Goal: Use online tool/utility: Use online tool/utility

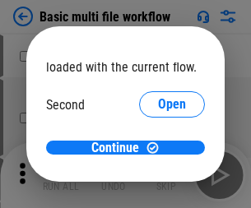
click at [158, 148] on span "Open" at bounding box center [172, 154] width 28 height 13
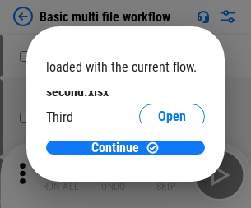
scroll to position [47, 0]
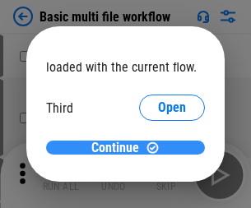
click at [119, 148] on span "Continue" at bounding box center [115, 148] width 48 height 13
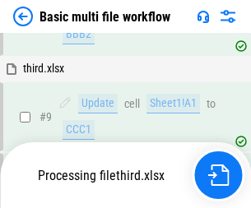
scroll to position [689, 0]
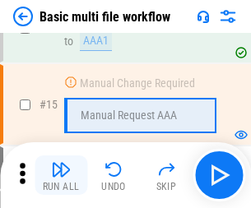
click at [61, 175] on img "button" at bounding box center [61, 170] width 20 height 20
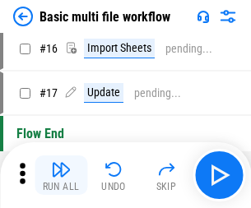
click at [61, 175] on img "button" at bounding box center [61, 170] width 20 height 20
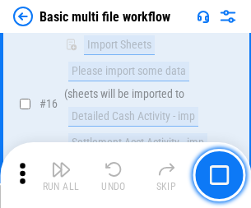
scroll to position [1095, 0]
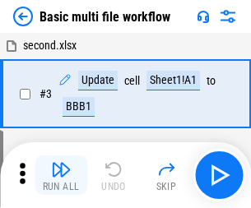
click at [61, 175] on img "button" at bounding box center [61, 170] width 20 height 20
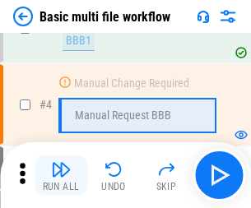
click at [61, 175] on img "button" at bounding box center [61, 170] width 20 height 20
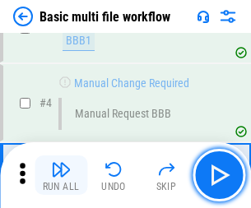
scroll to position [175, 0]
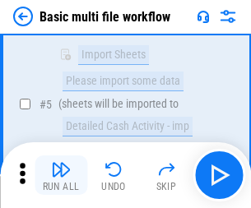
click at [61, 175] on img "button" at bounding box center [61, 170] width 20 height 20
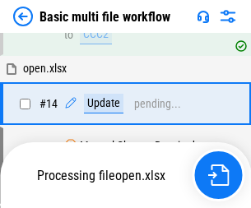
scroll to position [861, 0]
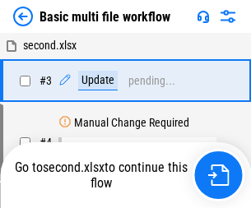
scroll to position [175, 0]
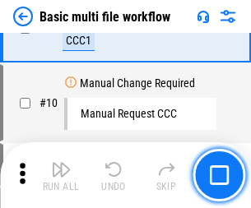
click at [61, 175] on img "button" at bounding box center [61, 170] width 20 height 20
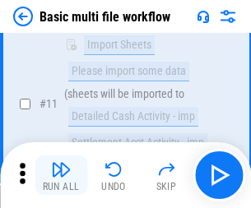
click at [61, 175] on img "button" at bounding box center [61, 170] width 20 height 20
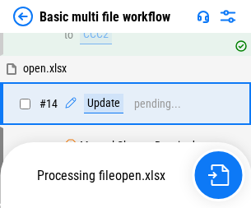
scroll to position [861, 0]
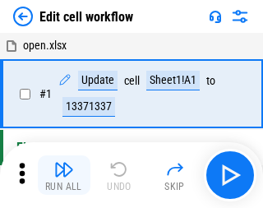
click at [61, 175] on img "button" at bounding box center [64, 170] width 20 height 20
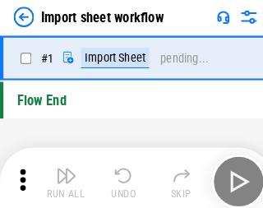
click at [61, 175] on img "button" at bounding box center [64, 170] width 20 height 20
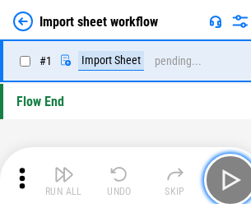
scroll to position [6, 0]
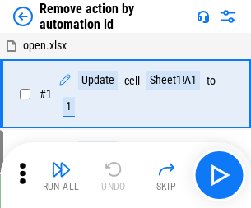
scroll to position [61, 0]
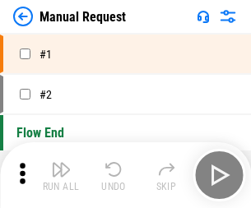
click at [61, 175] on img "button" at bounding box center [61, 170] width 20 height 20
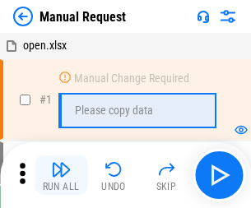
click at [61, 175] on img "button" at bounding box center [61, 170] width 20 height 20
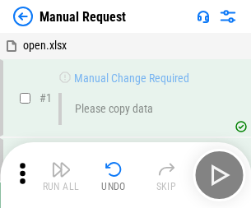
scroll to position [56, 0]
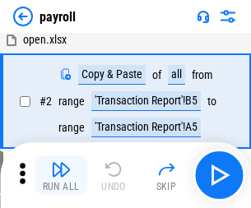
click at [61, 175] on img "button" at bounding box center [61, 170] width 20 height 20
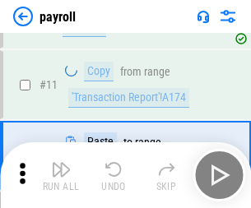
scroll to position [119, 0]
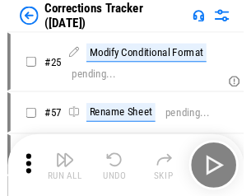
scroll to position [40, 0]
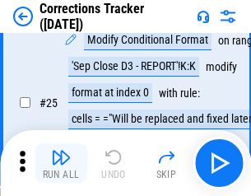
click at [61, 163] on img "button" at bounding box center [61, 157] width 20 height 20
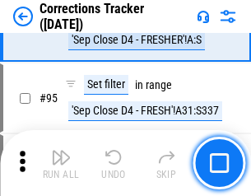
scroll to position [699, 0]
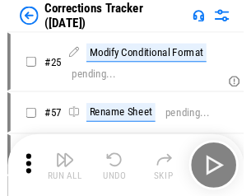
scroll to position [40, 0]
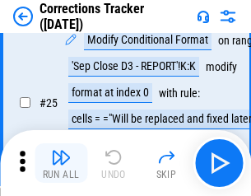
click at [61, 163] on img "button" at bounding box center [61, 157] width 20 height 20
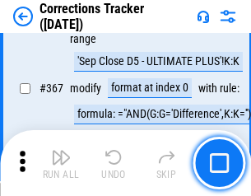
scroll to position [4508, 0]
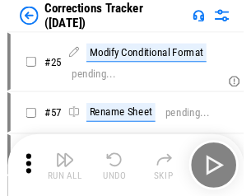
scroll to position [40, 0]
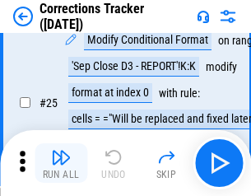
click at [61, 163] on img "button" at bounding box center [61, 157] width 20 height 20
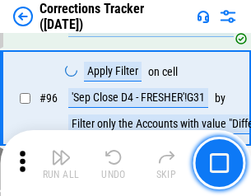
scroll to position [615, 0]
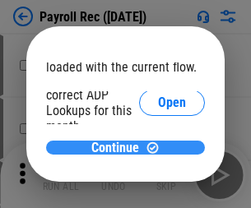
click at [119, 147] on span "Continue" at bounding box center [115, 148] width 48 height 13
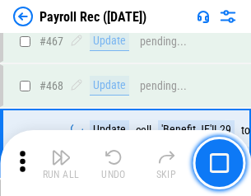
scroll to position [8770, 0]
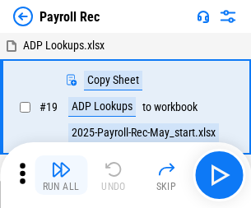
click at [61, 175] on img "button" at bounding box center [61, 170] width 20 height 20
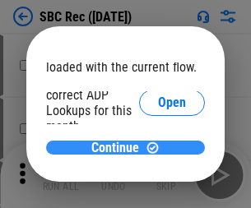
click at [119, 147] on span "Continue" at bounding box center [115, 148] width 48 height 13
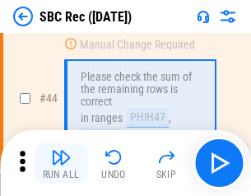
click at [61, 163] on img "button" at bounding box center [61, 157] width 20 height 20
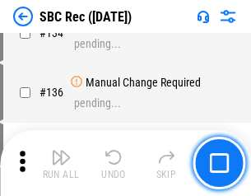
click at [61, 163] on img "button" at bounding box center [61, 157] width 20 height 20
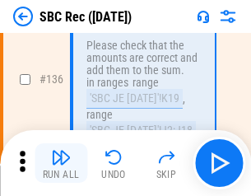
click at [61, 163] on img "button" at bounding box center [61, 157] width 20 height 20
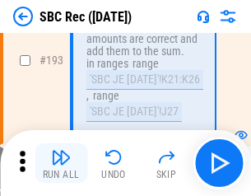
click at [61, 163] on img "button" at bounding box center [61, 157] width 20 height 20
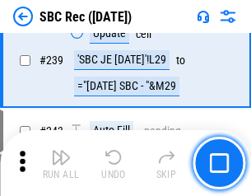
scroll to position [5287, 0]
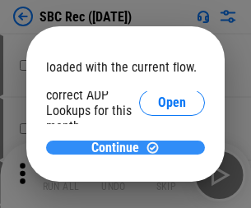
click at [119, 147] on span "Continue" at bounding box center [115, 148] width 48 height 13
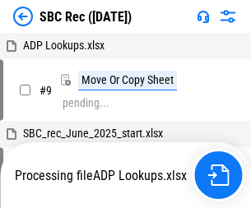
scroll to position [3, 0]
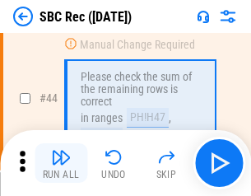
click at [61, 163] on img "button" at bounding box center [61, 157] width 20 height 20
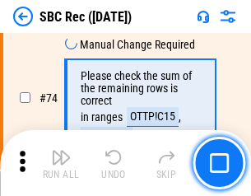
click at [61, 163] on img "button" at bounding box center [61, 157] width 20 height 20
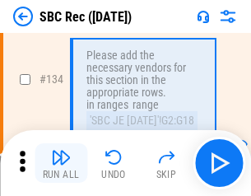
click at [61, 163] on img "button" at bounding box center [61, 157] width 20 height 20
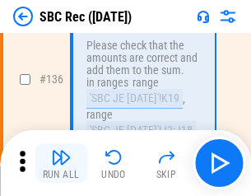
click at [61, 163] on img "button" at bounding box center [61, 157] width 20 height 20
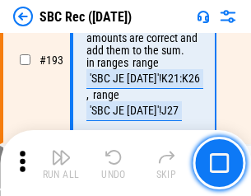
click at [61, 163] on img "button" at bounding box center [61, 157] width 20 height 20
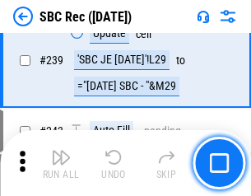
scroll to position [5287, 0]
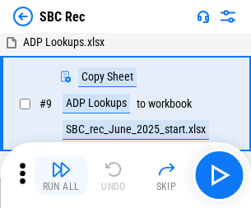
click at [61, 175] on img "button" at bounding box center [61, 170] width 20 height 20
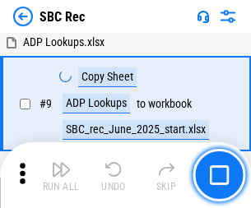
scroll to position [108, 0]
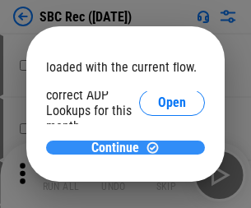
click at [119, 147] on span "Continue" at bounding box center [115, 148] width 48 height 13
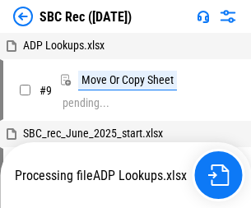
scroll to position [3, 0]
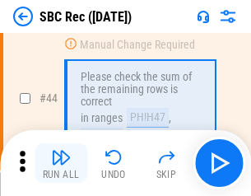
click at [61, 163] on img "button" at bounding box center [61, 157] width 20 height 20
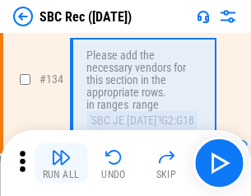
click at [61, 163] on img "button" at bounding box center [61, 157] width 20 height 20
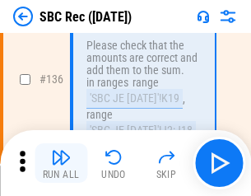
click at [61, 163] on img "button" at bounding box center [61, 157] width 20 height 20
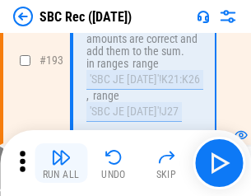
click at [61, 163] on img "button" at bounding box center [61, 157] width 20 height 20
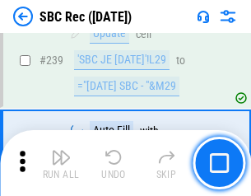
scroll to position [5287, 0]
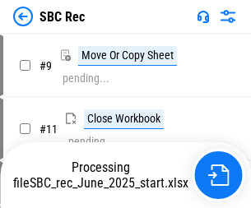
scroll to position [3, 0]
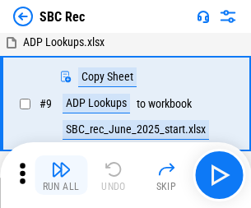
click at [61, 175] on img "button" at bounding box center [61, 170] width 20 height 20
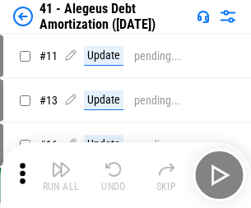
click at [61, 175] on img "button" at bounding box center [61, 170] width 20 height 20
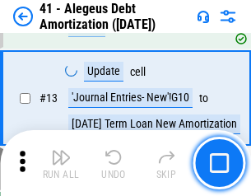
scroll to position [203, 0]
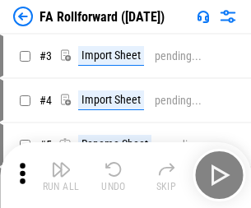
click at [61, 163] on img "button" at bounding box center [61, 170] width 20 height 20
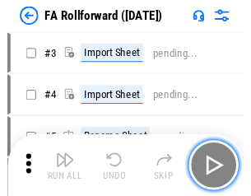
scroll to position [26, 0]
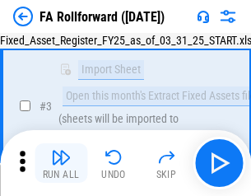
click at [61, 163] on img "button" at bounding box center [61, 157] width 20 height 20
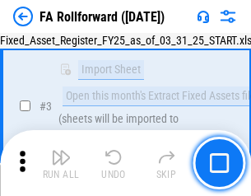
scroll to position [151, 0]
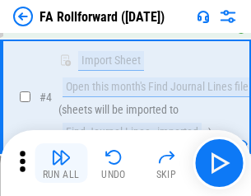
click at [61, 163] on img "button" at bounding box center [61, 157] width 20 height 20
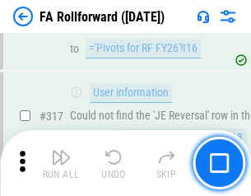
scroll to position [7618, 0]
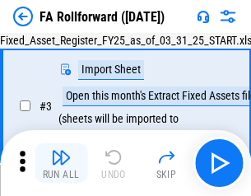
click at [61, 163] on img "button" at bounding box center [61, 157] width 20 height 20
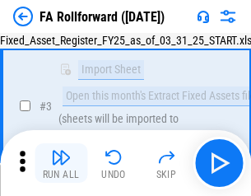
click at [61, 163] on img "button" at bounding box center [61, 157] width 20 height 20
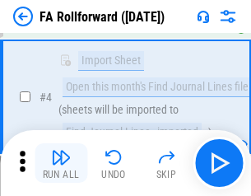
click at [61, 163] on img "button" at bounding box center [61, 157] width 20 height 20
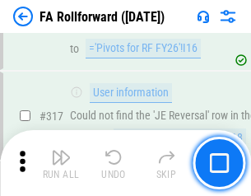
scroll to position [7618, 0]
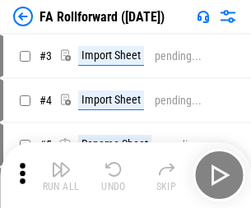
click at [61, 163] on img "button" at bounding box center [61, 170] width 20 height 20
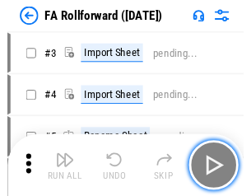
scroll to position [26, 0]
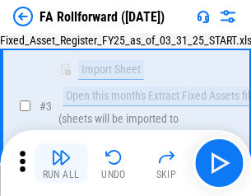
click at [61, 163] on img "button" at bounding box center [61, 157] width 20 height 20
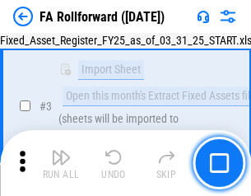
scroll to position [151, 0]
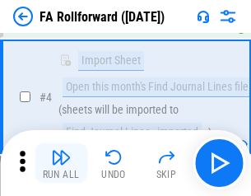
click at [61, 163] on img "button" at bounding box center [61, 157] width 20 height 20
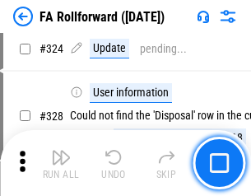
scroll to position [7618, 0]
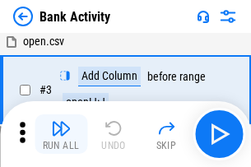
click at [61, 134] on img "button" at bounding box center [61, 128] width 20 height 20
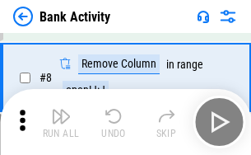
scroll to position [229, 0]
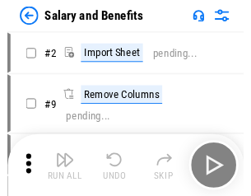
scroll to position [22, 0]
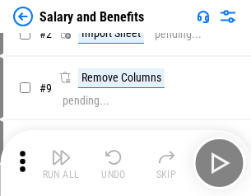
click at [61, 163] on img "button" at bounding box center [61, 157] width 20 height 20
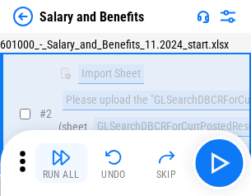
click at [61, 163] on img "button" at bounding box center [61, 157] width 20 height 20
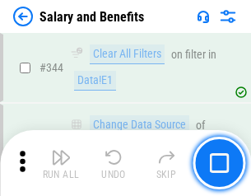
scroll to position [7705, 0]
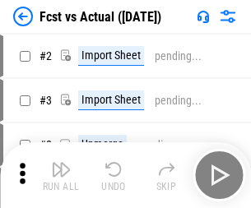
click at [61, 163] on img "button" at bounding box center [61, 170] width 20 height 20
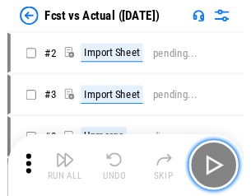
scroll to position [21, 0]
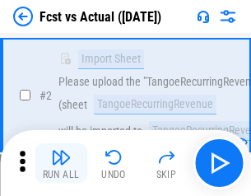
click at [61, 163] on img "button" at bounding box center [61, 157] width 20 height 20
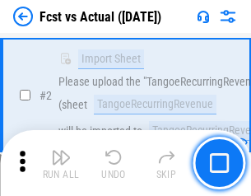
scroll to position [154, 0]
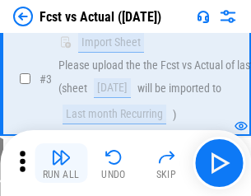
click at [61, 163] on img "button" at bounding box center [61, 157] width 20 height 20
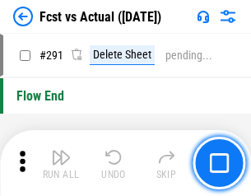
scroll to position [7788, 0]
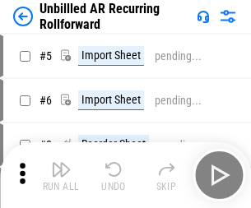
click at [61, 163] on img "button" at bounding box center [61, 170] width 20 height 20
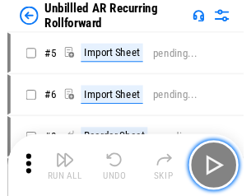
scroll to position [35, 0]
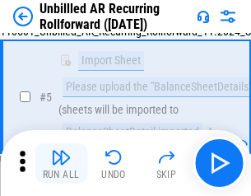
click at [61, 163] on img "button" at bounding box center [61, 157] width 20 height 20
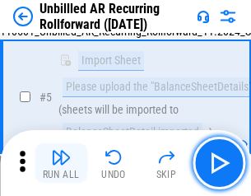
scroll to position [155, 0]
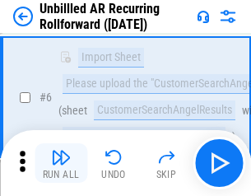
click at [61, 163] on img "button" at bounding box center [61, 157] width 20 height 20
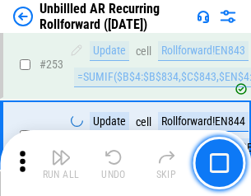
scroll to position [5589, 0]
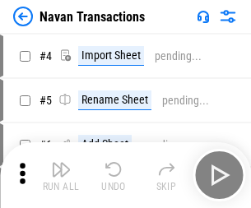
click at [61, 163] on img "button" at bounding box center [61, 170] width 20 height 20
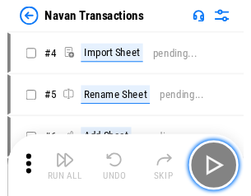
scroll to position [26, 0]
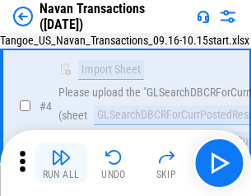
click at [61, 163] on img "button" at bounding box center [61, 157] width 20 height 20
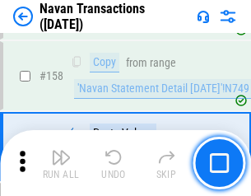
scroll to position [5335, 0]
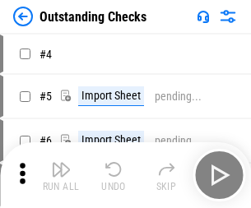
click at [61, 163] on img "button" at bounding box center [61, 170] width 20 height 20
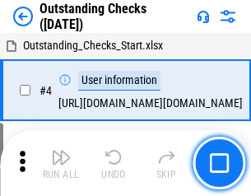
scroll to position [69, 0]
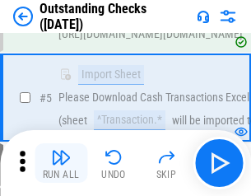
click at [61, 163] on img "button" at bounding box center [61, 157] width 20 height 20
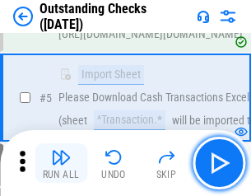
scroll to position [172, 0]
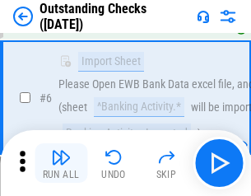
click at [61, 163] on img "button" at bounding box center [61, 157] width 20 height 20
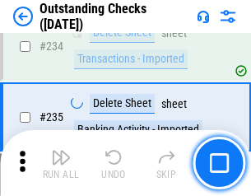
scroll to position [4997, 0]
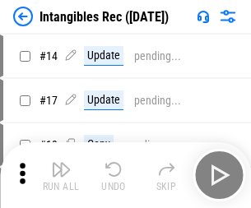
click at [61, 175] on img "button" at bounding box center [61, 170] width 20 height 20
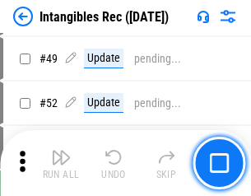
scroll to position [641, 0]
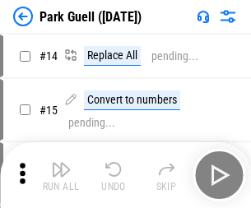
click at [61, 163] on img "button" at bounding box center [61, 170] width 20 height 20
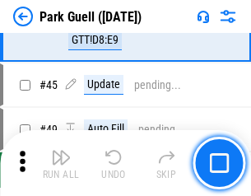
scroll to position [2058, 0]
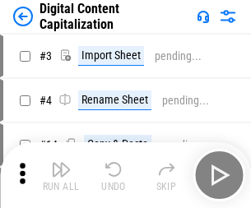
click at [61, 163] on img "button" at bounding box center [61, 170] width 20 height 20
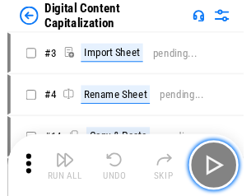
scroll to position [35, 0]
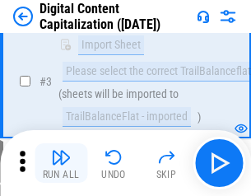
click at [61, 163] on img "button" at bounding box center [61, 157] width 20 height 20
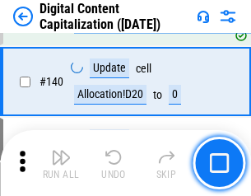
scroll to position [1733, 0]
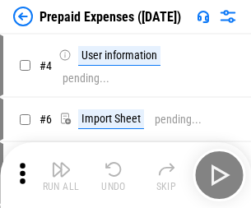
click at [61, 163] on img "button" at bounding box center [61, 170] width 20 height 20
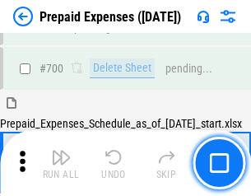
scroll to position [4428, 0]
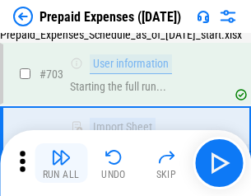
click at [61, 163] on img "button" at bounding box center [61, 157] width 20 height 20
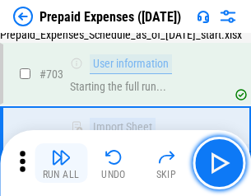
scroll to position [4525, 0]
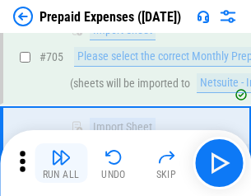
click at [61, 163] on img "button" at bounding box center [61, 157] width 20 height 20
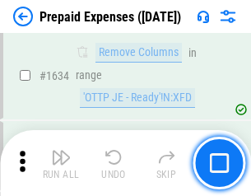
scroll to position [16022, 0]
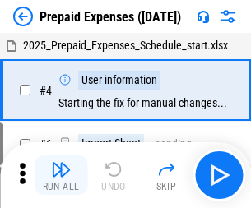
click at [61, 175] on img "button" at bounding box center [61, 170] width 20 height 20
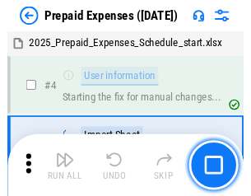
scroll to position [72, 0]
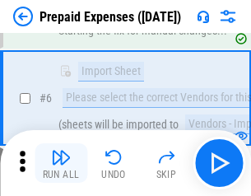
click at [61, 163] on img "button" at bounding box center [61, 157] width 20 height 20
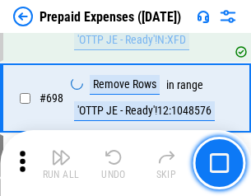
scroll to position [5730, 0]
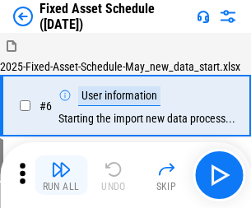
click at [61, 175] on img "button" at bounding box center [61, 170] width 20 height 20
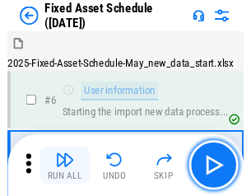
scroll to position [89, 0]
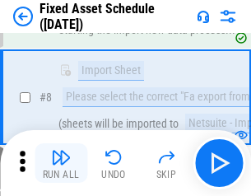
click at [61, 163] on img "button" at bounding box center [61, 157] width 20 height 20
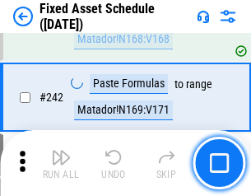
scroll to position [5097, 0]
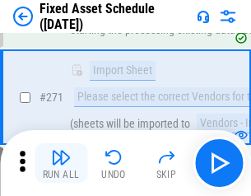
click at [61, 163] on img "button" at bounding box center [61, 157] width 20 height 20
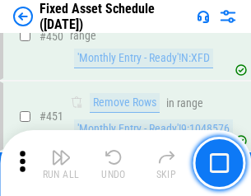
scroll to position [7356, 0]
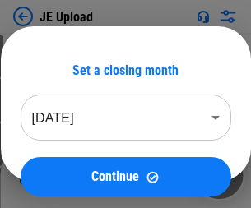
click at [61, 175] on img "button" at bounding box center [61, 170] width 20 height 20
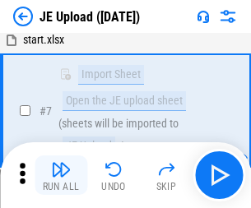
click at [61, 175] on img "button" at bounding box center [61, 170] width 20 height 20
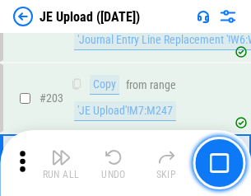
scroll to position [3971, 0]
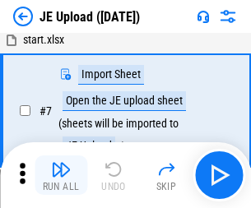
click at [61, 175] on img "button" at bounding box center [61, 170] width 20 height 20
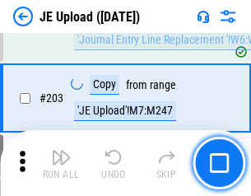
scroll to position [3971, 0]
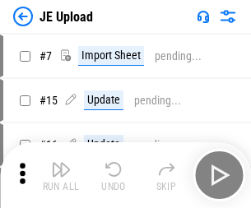
click at [61, 175] on img "button" at bounding box center [61, 170] width 20 height 20
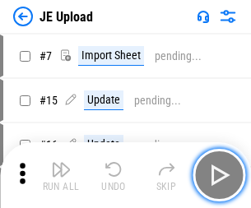
scroll to position [6, 0]
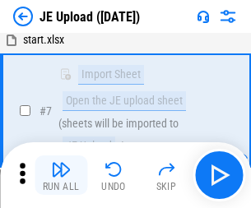
click at [61, 175] on img "button" at bounding box center [61, 170] width 20 height 20
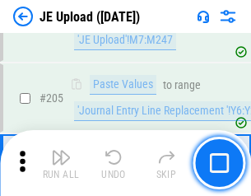
scroll to position [3971, 0]
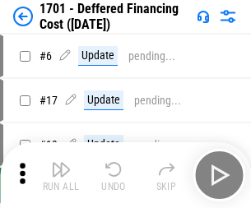
click at [61, 175] on img "button" at bounding box center [61, 170] width 20 height 20
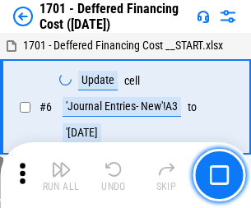
scroll to position [197, 0]
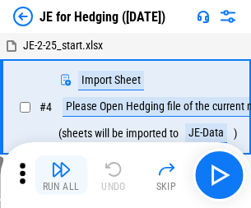
click at [61, 163] on img "button" at bounding box center [61, 170] width 20 height 20
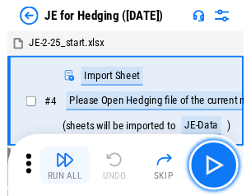
scroll to position [2, 0]
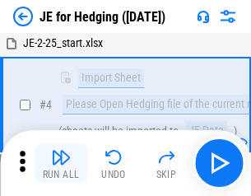
click at [61, 163] on img "button" at bounding box center [61, 157] width 20 height 20
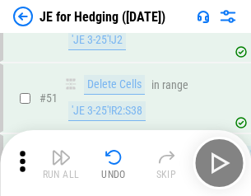
scroll to position [1066, 0]
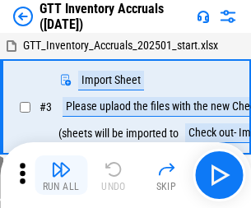
click at [61, 163] on img "button" at bounding box center [61, 170] width 20 height 20
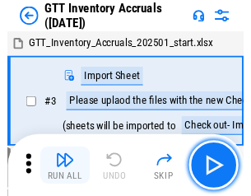
scroll to position [2, 0]
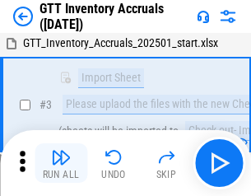
click at [61, 163] on img "button" at bounding box center [61, 157] width 20 height 20
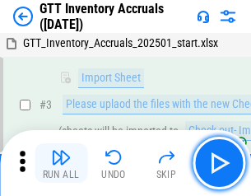
scroll to position [106, 0]
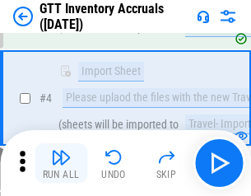
click at [61, 163] on img "button" at bounding box center [61, 157] width 20 height 20
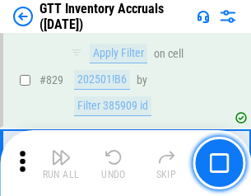
scroll to position [12491, 0]
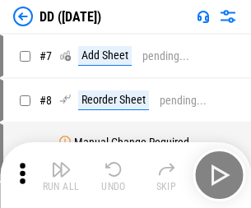
click at [61, 175] on img "button" at bounding box center [61, 170] width 20 height 20
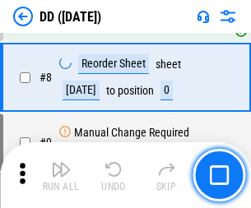
scroll to position [159, 0]
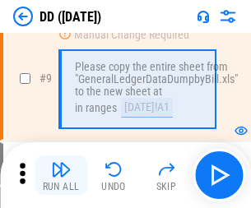
click at [61, 175] on img "button" at bounding box center [61, 170] width 20 height 20
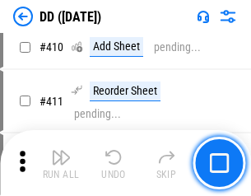
scroll to position [7363, 0]
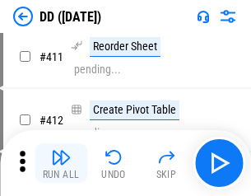
click at [61, 163] on img "button" at bounding box center [61, 157] width 20 height 20
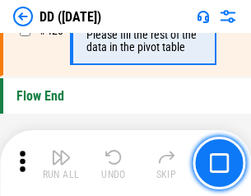
scroll to position [7876, 0]
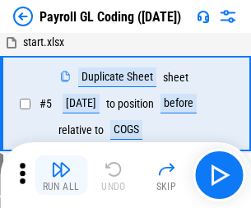
click at [61, 175] on img "button" at bounding box center [61, 170] width 20 height 20
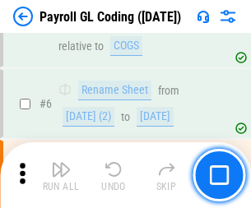
scroll to position [197, 0]
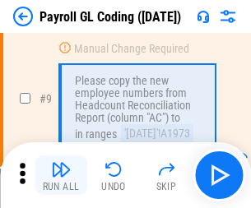
click at [61, 175] on img "button" at bounding box center [61, 170] width 20 height 20
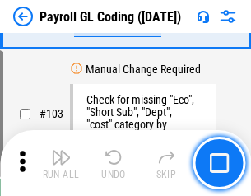
scroll to position [3861, 0]
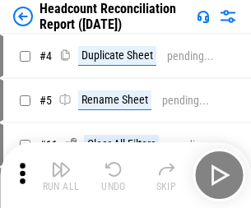
click at [61, 175] on img "button" at bounding box center [61, 170] width 20 height 20
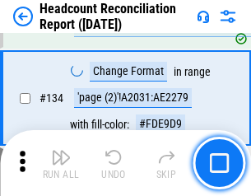
scroll to position [1978, 0]
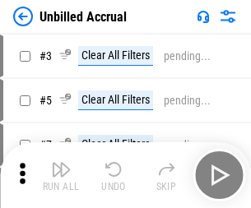
click at [61, 175] on img "button" at bounding box center [61, 170] width 20 height 20
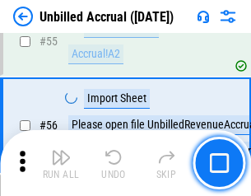
scroll to position [1718, 0]
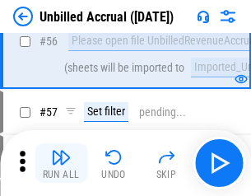
click at [61, 163] on img "button" at bounding box center [61, 157] width 20 height 20
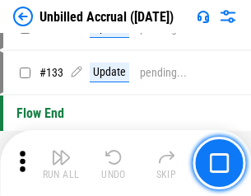
scroll to position [4902, 0]
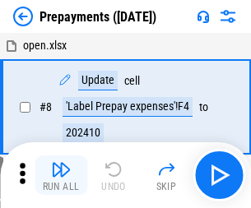
click at [61, 175] on img "button" at bounding box center [61, 170] width 20 height 20
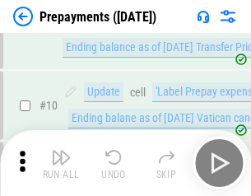
scroll to position [103, 0]
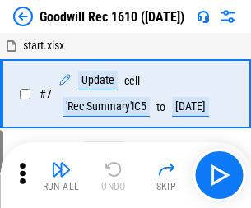
scroll to position [281, 0]
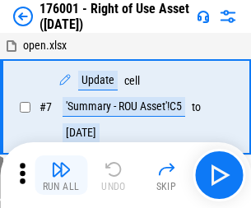
click at [61, 175] on img "button" at bounding box center [61, 170] width 20 height 20
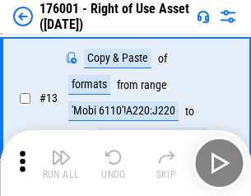
scroll to position [106, 0]
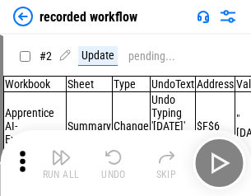
click at [61, 163] on img "button" at bounding box center [61, 157] width 20 height 20
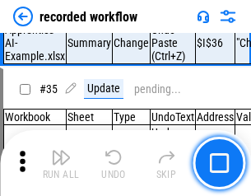
scroll to position [5144, 0]
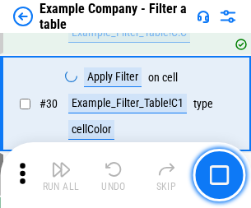
scroll to position [1506, 0]
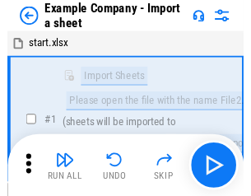
scroll to position [26, 0]
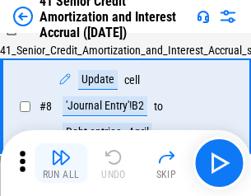
click at [61, 163] on img "button" at bounding box center [61, 157] width 20 height 20
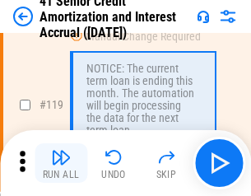
click at [61, 163] on img "button" at bounding box center [61, 157] width 20 height 20
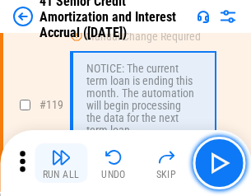
scroll to position [1553, 0]
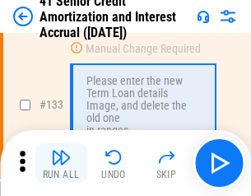
click at [61, 163] on img "button" at bounding box center [61, 157] width 20 height 20
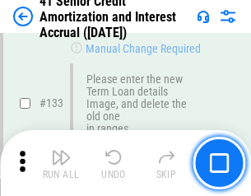
scroll to position [1720, 0]
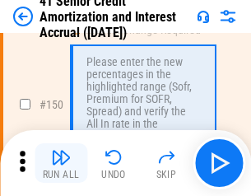
click at [61, 163] on img "button" at bounding box center [61, 157] width 20 height 20
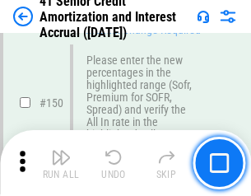
scroll to position [1893, 0]
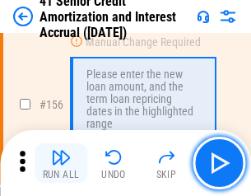
click at [61, 163] on img "button" at bounding box center [61, 157] width 20 height 20
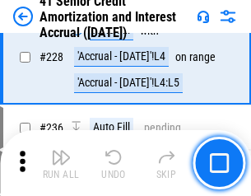
scroll to position [3685, 0]
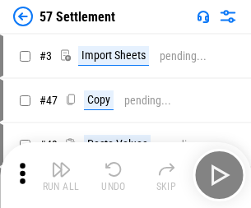
click at [61, 163] on img "button" at bounding box center [61, 170] width 20 height 20
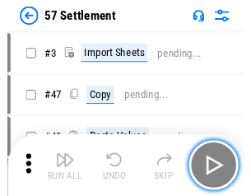
scroll to position [16, 0]
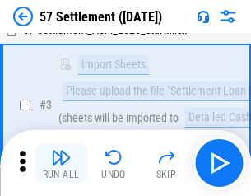
click at [61, 163] on img "button" at bounding box center [61, 157] width 20 height 20
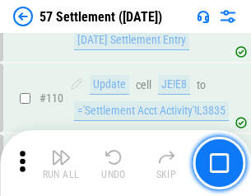
scroll to position [1039, 0]
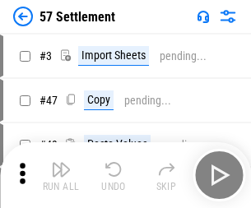
click at [61, 163] on img "button" at bounding box center [61, 170] width 20 height 20
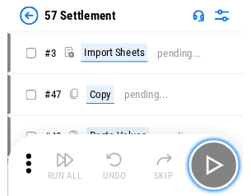
scroll to position [16, 0]
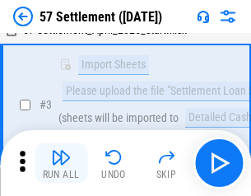
click at [61, 163] on img "button" at bounding box center [61, 157] width 20 height 20
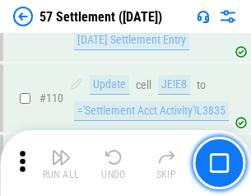
scroll to position [1039, 0]
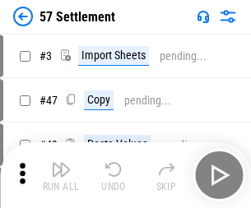
click at [61, 163] on img "button" at bounding box center [61, 170] width 20 height 20
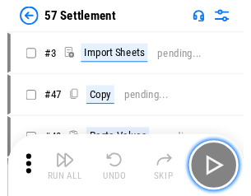
scroll to position [16, 0]
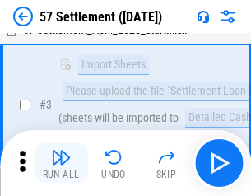
click at [61, 163] on img "button" at bounding box center [61, 157] width 20 height 20
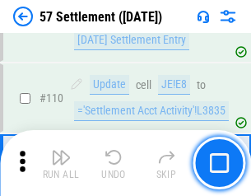
scroll to position [1039, 0]
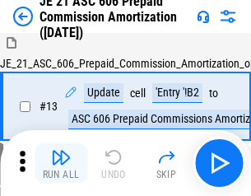
click at [61, 163] on img "button" at bounding box center [61, 157] width 20 height 20
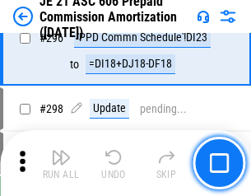
scroll to position [3028, 0]
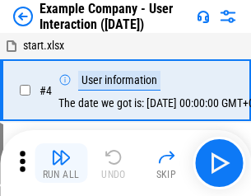
click at [61, 163] on img "button" at bounding box center [61, 157] width 20 height 20
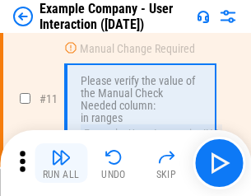
click at [61, 163] on img "button" at bounding box center [61, 157] width 20 height 20
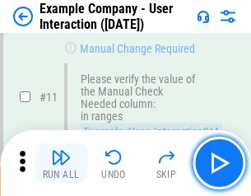
scroll to position [356, 0]
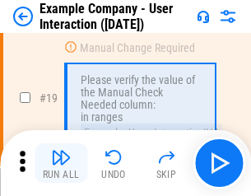
click at [61, 163] on img "button" at bounding box center [61, 157] width 20 height 20
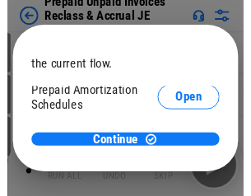
scroll to position [98, 0]
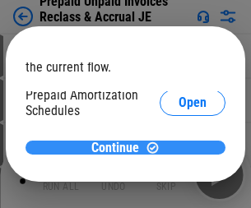
click at [119, 147] on span "Continue" at bounding box center [115, 148] width 48 height 13
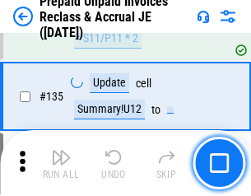
scroll to position [2133, 0]
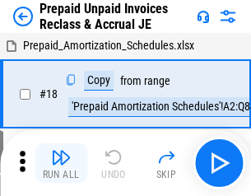
click at [61, 163] on img "button" at bounding box center [61, 157] width 20 height 20
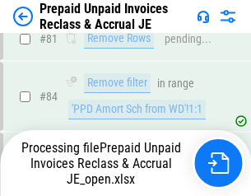
scroll to position [1104, 0]
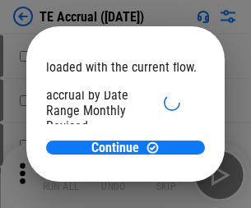
scroll to position [98, 0]
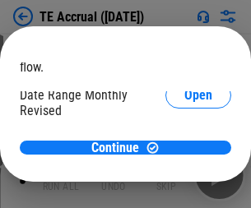
click at [184, 151] on span "Open" at bounding box center [198, 157] width 28 height 13
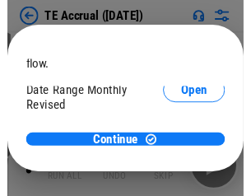
scroll to position [77, 0]
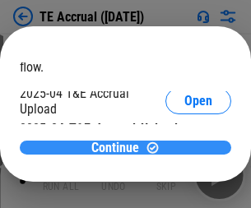
click at [119, 147] on span "Continue" at bounding box center [115, 148] width 48 height 13
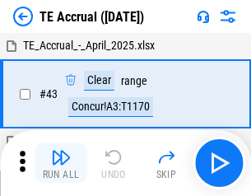
click at [61, 163] on img "button" at bounding box center [61, 157] width 20 height 20
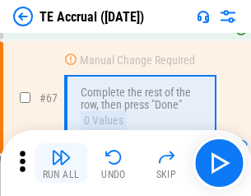
click at [61, 163] on img "button" at bounding box center [61, 157] width 20 height 20
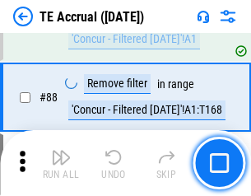
scroll to position [1368, 0]
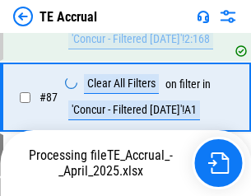
scroll to position [1349, 0]
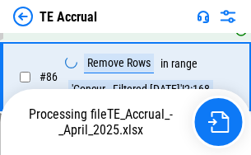
scroll to position [1370, 0]
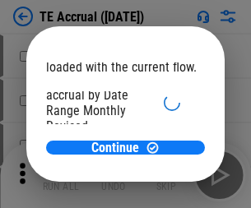
scroll to position [98, 0]
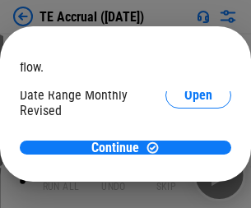
click at [184, 151] on span "Open" at bounding box center [198, 157] width 28 height 13
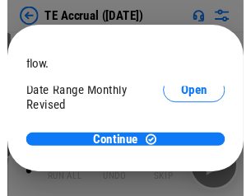
scroll to position [77, 0]
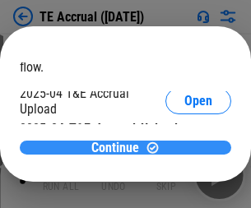
click at [119, 147] on span "Continue" at bounding box center [115, 148] width 48 height 13
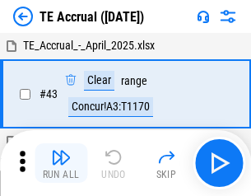
click at [61, 163] on img "button" at bounding box center [61, 157] width 20 height 20
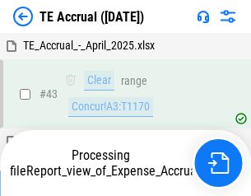
scroll to position [95, 0]
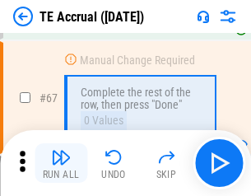
click at [61, 163] on img "button" at bounding box center [61, 157] width 20 height 20
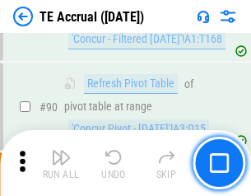
scroll to position [1368, 0]
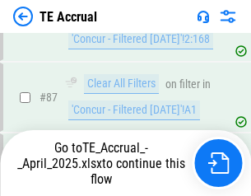
scroll to position [1349, 0]
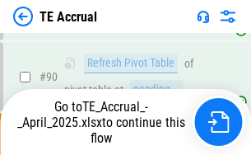
scroll to position [1370, 0]
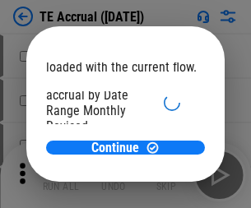
scroll to position [98, 0]
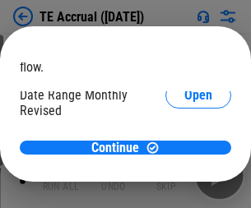
click at [184, 151] on span "Open" at bounding box center [198, 157] width 28 height 13
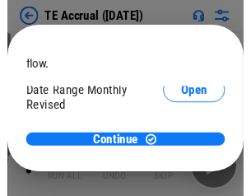
scroll to position [77, 0]
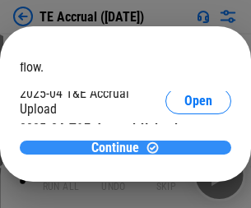
click at [119, 147] on span "Continue" at bounding box center [115, 148] width 48 height 13
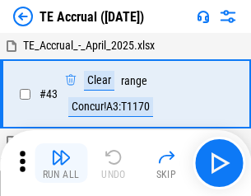
click at [61, 163] on img "button" at bounding box center [61, 157] width 20 height 20
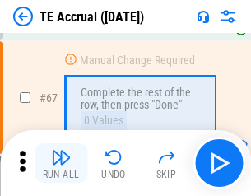
click at [61, 163] on img "button" at bounding box center [61, 157] width 20 height 20
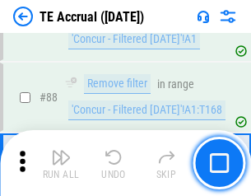
scroll to position [1368, 0]
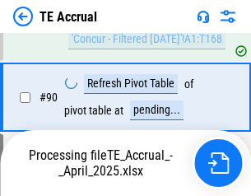
scroll to position [1349, 0]
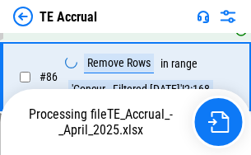
scroll to position [1370, 0]
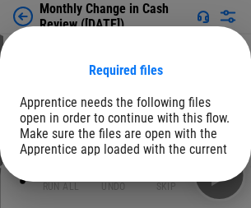
click at [184, 196] on span "Open" at bounding box center [198, 202] width 28 height 13
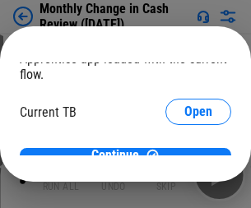
click at [184, 156] on span "Open" at bounding box center [198, 162] width 28 height 13
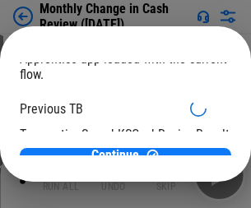
scroll to position [53, 0]
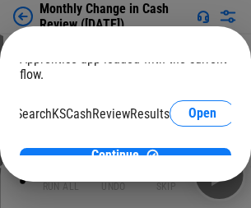
scroll to position [104, 66]
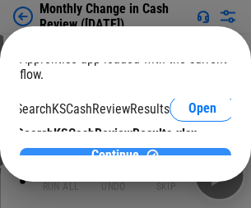
click at [119, 149] on span "Continue" at bounding box center [115, 155] width 48 height 13
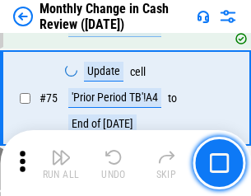
scroll to position [1177, 0]
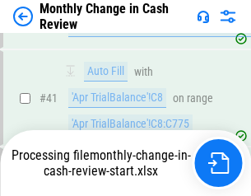
scroll to position [1177, 0]
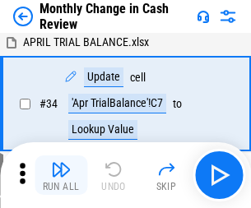
click at [61, 175] on img "button" at bounding box center [61, 170] width 20 height 20
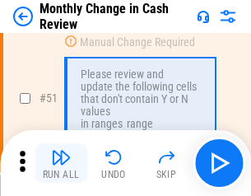
click at [61, 163] on img "button" at bounding box center [61, 157] width 20 height 20
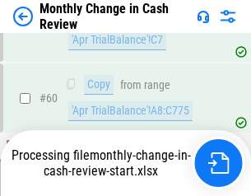
scroll to position [1177, 0]
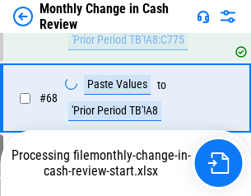
scroll to position [1177, 0]
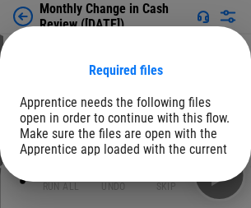
click at [184, 196] on span "Open" at bounding box center [198, 202] width 28 height 13
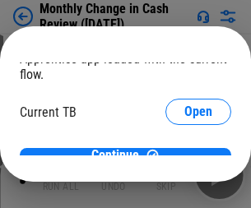
click at [184, 156] on span "Open" at bounding box center [198, 162] width 28 height 13
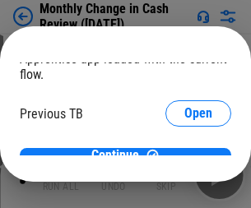
scroll to position [53, 0]
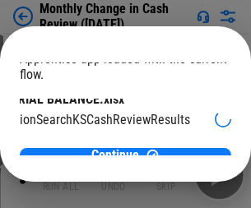
scroll to position [104, 66]
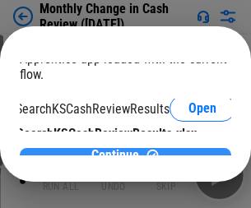
click at [119, 149] on span "Continue" at bounding box center [115, 155] width 48 height 13
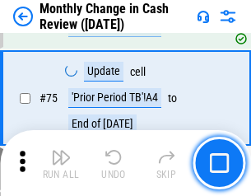
scroll to position [1177, 0]
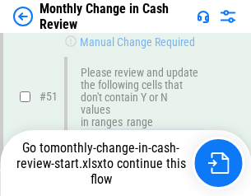
scroll to position [1177, 0]
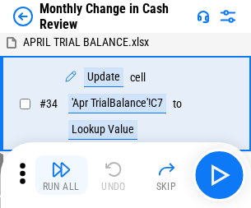
click at [61, 175] on img "button" at bounding box center [61, 170] width 20 height 20
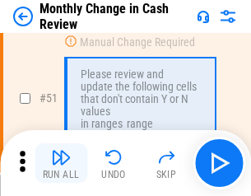
click at [61, 163] on img "button" at bounding box center [61, 157] width 20 height 20
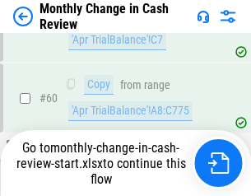
scroll to position [1177, 0]
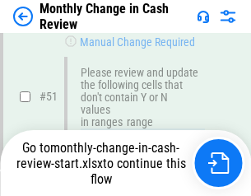
scroll to position [1177, 0]
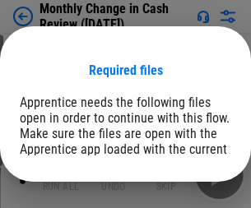
click at [184, 196] on span "Open" at bounding box center [198, 202] width 28 height 13
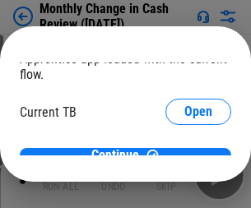
click at [184, 156] on span "Open" at bounding box center [198, 162] width 28 height 13
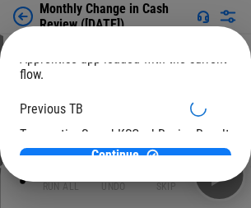
scroll to position [53, 0]
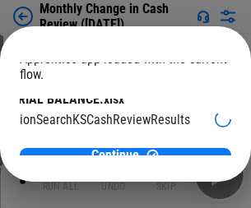
scroll to position [104, 66]
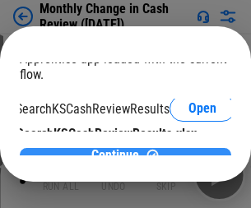
click at [119, 149] on span "Continue" at bounding box center [115, 155] width 48 height 13
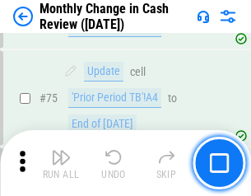
scroll to position [1177, 0]
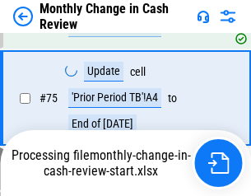
scroll to position [1177, 0]
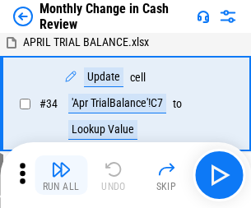
click at [61, 175] on img "button" at bounding box center [61, 170] width 20 height 20
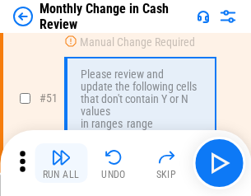
click at [61, 163] on img "button" at bounding box center [61, 157] width 20 height 20
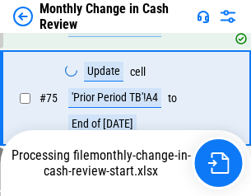
scroll to position [1177, 0]
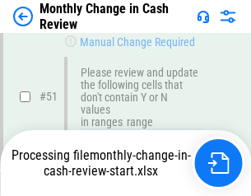
scroll to position [1177, 0]
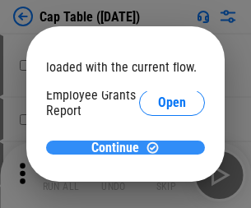
click at [119, 147] on span "Continue" at bounding box center [115, 148] width 48 height 13
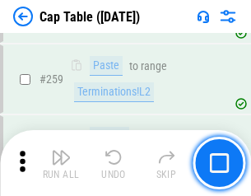
scroll to position [7560, 0]
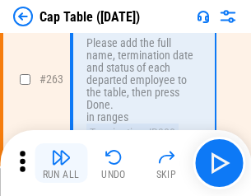
click at [61, 163] on img "button" at bounding box center [61, 157] width 20 height 20
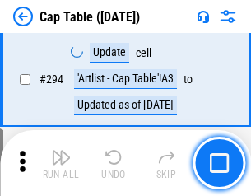
scroll to position [8555, 0]
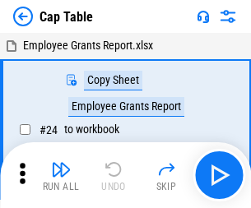
scroll to position [26, 0]
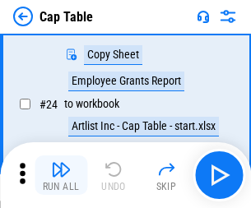
click at [61, 175] on img "button" at bounding box center [61, 170] width 20 height 20
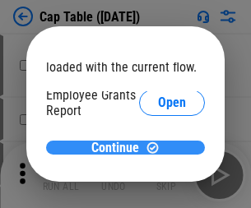
click at [119, 147] on span "Continue" at bounding box center [115, 148] width 48 height 13
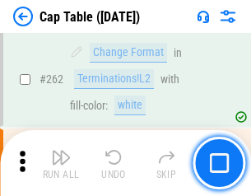
scroll to position [7560, 0]
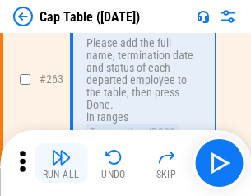
click at [61, 163] on img "button" at bounding box center [61, 157] width 20 height 20
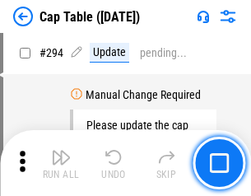
scroll to position [8555, 0]
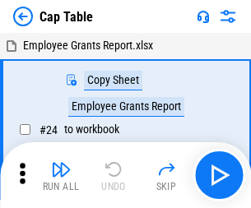
scroll to position [26, 0]
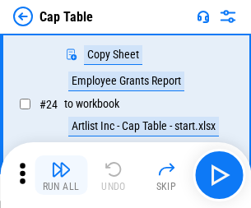
click at [61, 175] on img "button" at bounding box center [61, 170] width 20 height 20
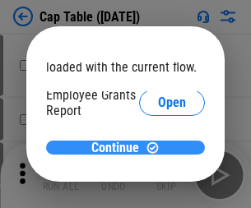
click at [119, 147] on span "Continue" at bounding box center [115, 148] width 48 height 13
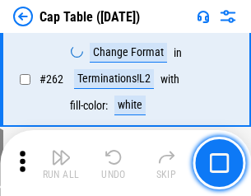
scroll to position [7560, 0]
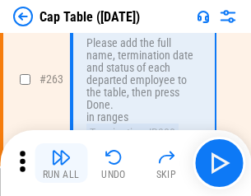
click at [61, 163] on img "button" at bounding box center [61, 157] width 20 height 20
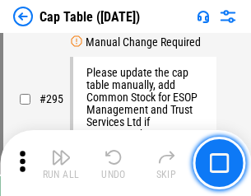
scroll to position [8555, 0]
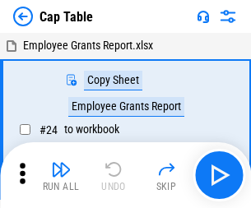
scroll to position [26, 0]
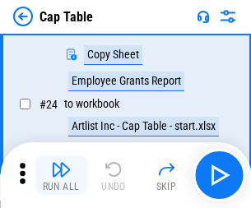
click at [61, 175] on img "button" at bounding box center [61, 170] width 20 height 20
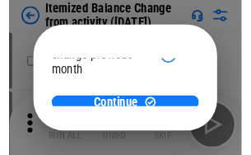
scroll to position [120, 0]
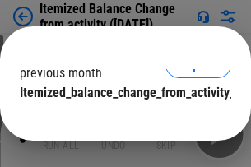
click at [119, 119] on span "Continue" at bounding box center [115, 125] width 48 height 13
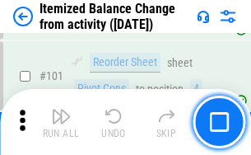
scroll to position [2752, 0]
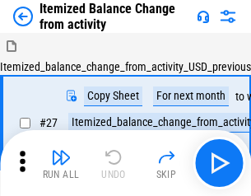
scroll to position [26, 0]
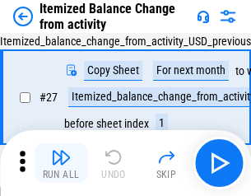
click at [61, 163] on img "button" at bounding box center [61, 157] width 20 height 20
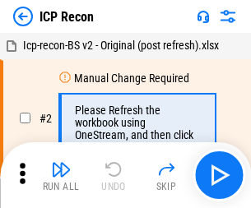
scroll to position [7, 0]
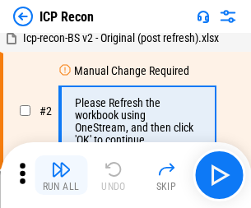
click at [61, 175] on img "button" at bounding box center [61, 170] width 20 height 20
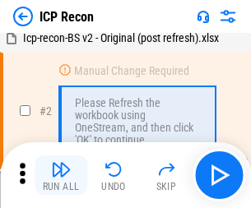
click at [61, 175] on img "button" at bounding box center [61, 170] width 20 height 20
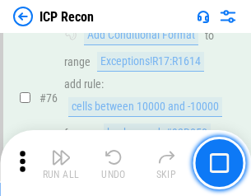
scroll to position [1479, 0]
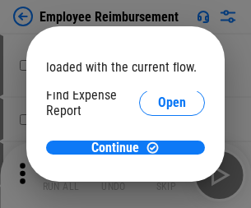
click at [158, 191] on span "Open" at bounding box center [172, 197] width 28 height 13
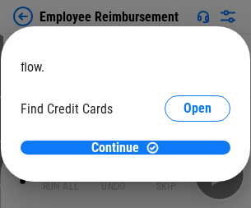
scroll to position [96, 0]
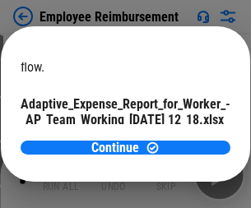
click at [183, 138] on span "Open" at bounding box center [197, 144] width 28 height 13
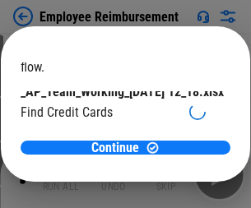
scroll to position [171, 0]
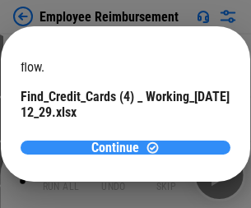
click at [119, 147] on span "Continue" at bounding box center [115, 148] width 48 height 13
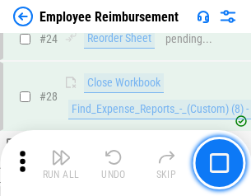
scroll to position [769, 0]
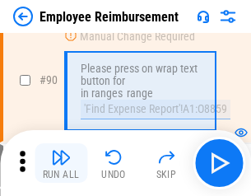
click at [61, 163] on img "button" at bounding box center [61, 157] width 20 height 20
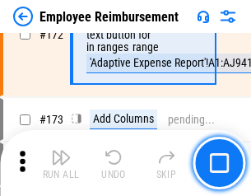
click at [61, 163] on img "button" at bounding box center [61, 157] width 20 height 20
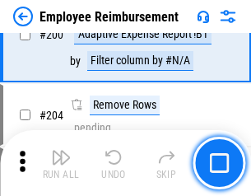
scroll to position [4164, 0]
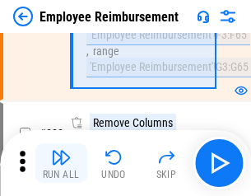
click at [61, 163] on img "button" at bounding box center [61, 157] width 20 height 20
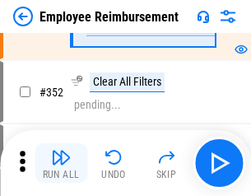
click at [61, 163] on img "button" at bounding box center [61, 157] width 20 height 20
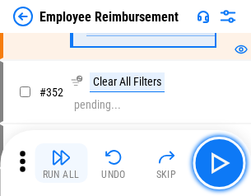
scroll to position [8483, 0]
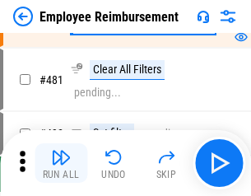
click at [61, 163] on img "button" at bounding box center [61, 157] width 20 height 20
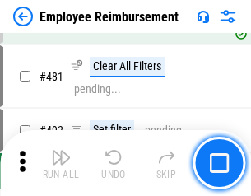
scroll to position [10061, 0]
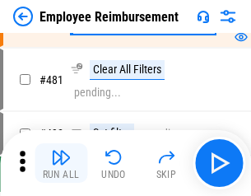
click at [61, 163] on img "button" at bounding box center [61, 157] width 20 height 20
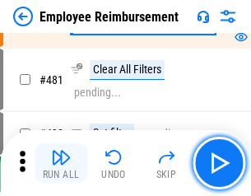
click at [61, 163] on img "button" at bounding box center [61, 157] width 20 height 20
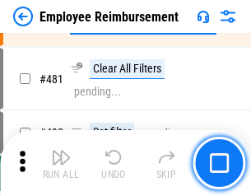
click at [61, 163] on img "button" at bounding box center [61, 157] width 20 height 20
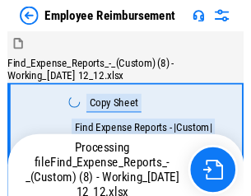
scroll to position [56, 0]
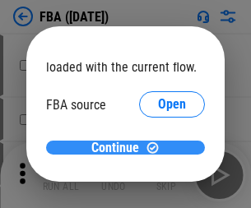
click at [119, 148] on span "Continue" at bounding box center [115, 148] width 48 height 13
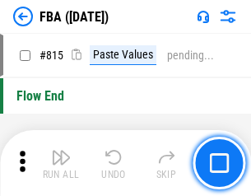
scroll to position [14731, 0]
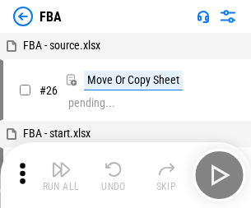
scroll to position [16, 0]
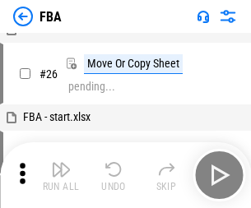
click at [61, 175] on img "button" at bounding box center [61, 170] width 20 height 20
